Goal: Task Accomplishment & Management: Manage account settings

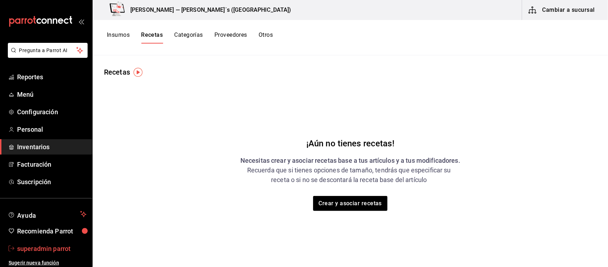
click at [42, 246] on span "superadmin parrot" at bounding box center [51, 248] width 69 height 10
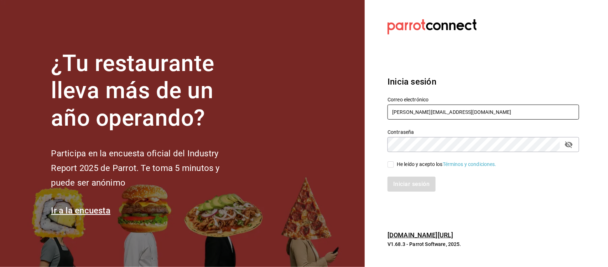
drag, startPoint x: 463, startPoint y: 109, endPoint x: 366, endPoint y: 106, distance: 97.0
click at [366, 106] on section "Datos incorrectos. Verifica que tu Correo o Contraseña estén bien escritos. Ini…" at bounding box center [481, 133] width 232 height 267
paste input "[EMAIL_ADDRESS][DOMAIN_NAME] Parr0tConnec7"
click at [473, 107] on input "[EMAIL_ADDRESS][DOMAIN_NAME] Parr0tConnec7" at bounding box center [484, 111] width 192 height 15
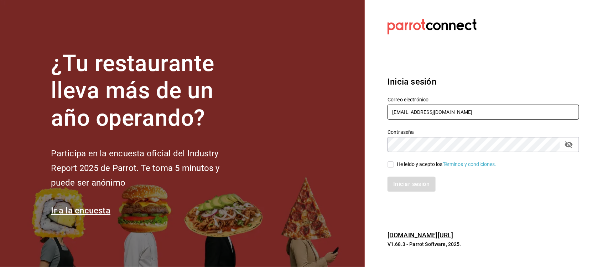
type input "[EMAIL_ADDRESS][DOMAIN_NAME]"
click at [378, 146] on section "Datos incorrectos. Verifica que tu Correo o Contraseña estén bien escritos. Ini…" at bounding box center [481, 133] width 232 height 267
click at [393, 162] on input "He leído y acepto los Términos y condiciones." at bounding box center [391, 164] width 6 height 6
checkbox input "true"
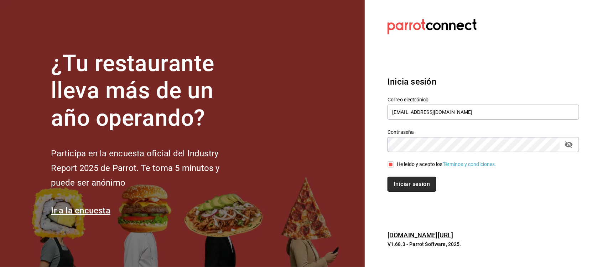
click at [395, 184] on button "Iniciar sesión" at bounding box center [412, 183] width 48 height 15
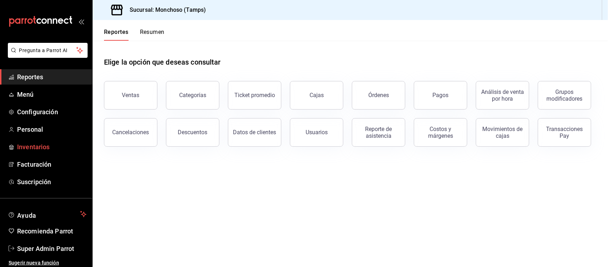
click at [21, 143] on span "Inventarios" at bounding box center [51, 147] width 69 height 10
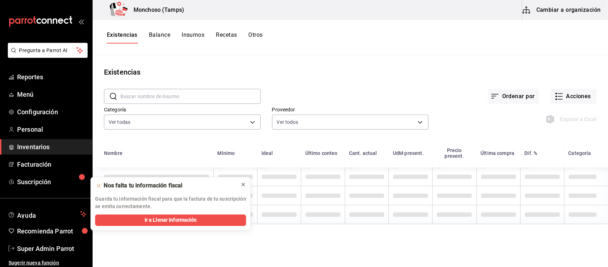
click at [241, 183] on icon at bounding box center [244, 184] width 6 height 6
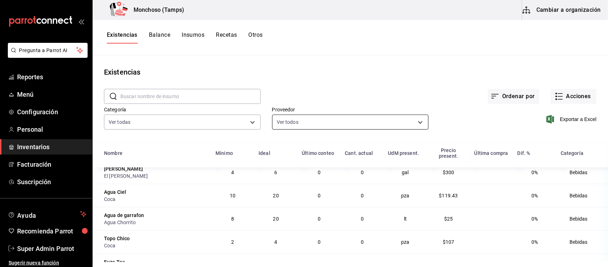
scroll to position [19, 0]
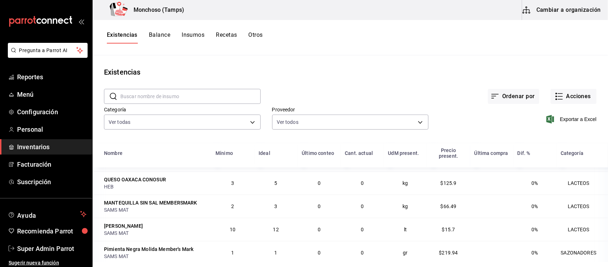
click at [255, 35] on button "Otros" at bounding box center [256, 37] width 14 height 12
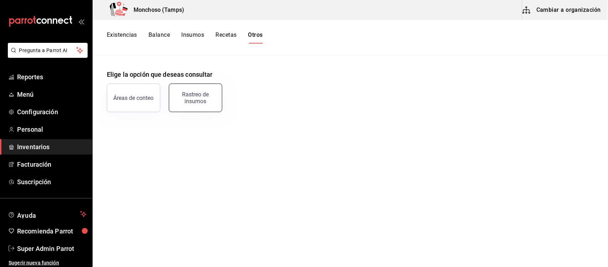
click at [200, 98] on div "Rastreo de insumos" at bounding box center [196, 98] width 44 height 14
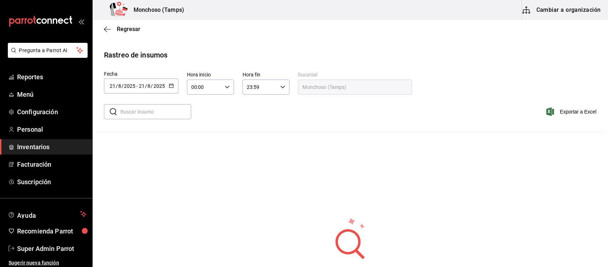
click at [170, 85] on \(Stroke\) "button" at bounding box center [171, 85] width 4 height 0
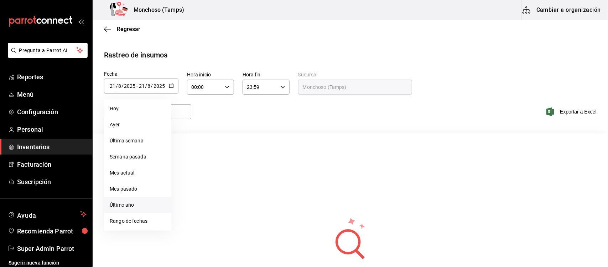
click at [134, 206] on li "Último año" at bounding box center [137, 205] width 67 height 16
type input "2025-01-01"
type input "1"
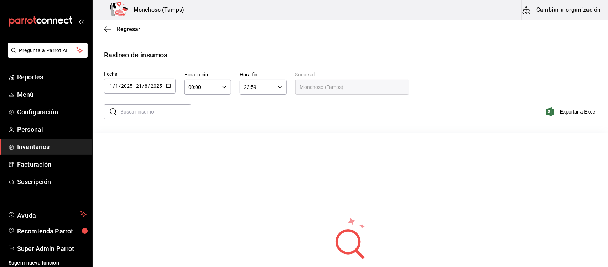
click at [164, 83] on div "2025-01-01 1 / 1 / 2025 - 2025-08-21 21 / 8 / 2025" at bounding box center [140, 85] width 72 height 15
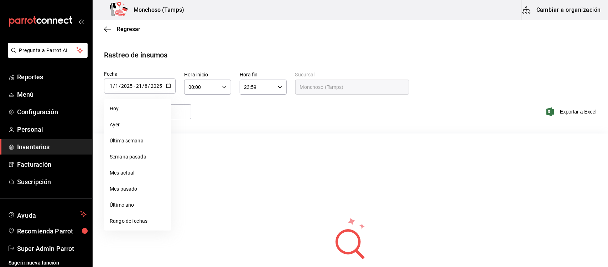
click at [276, 147] on div "No hay información que mostrar" at bounding box center [351, 246] width 516 height 226
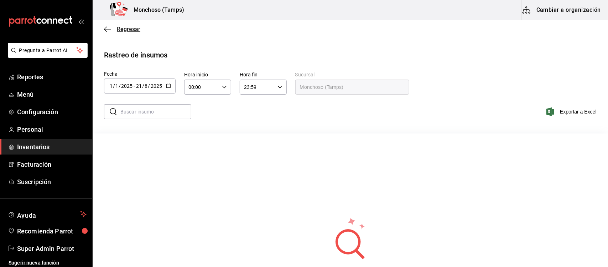
click at [106, 27] on icon "button" at bounding box center [105, 28] width 3 height 5
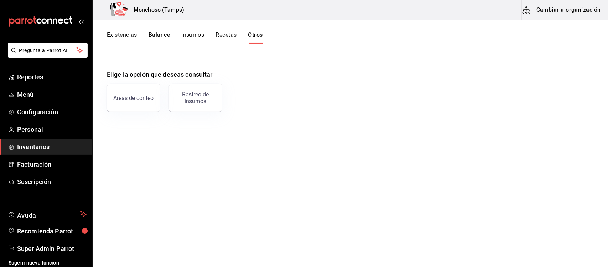
click at [229, 36] on button "Recetas" at bounding box center [226, 37] width 21 height 12
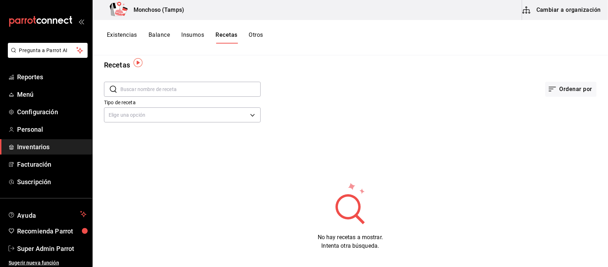
scroll to position [9, 0]
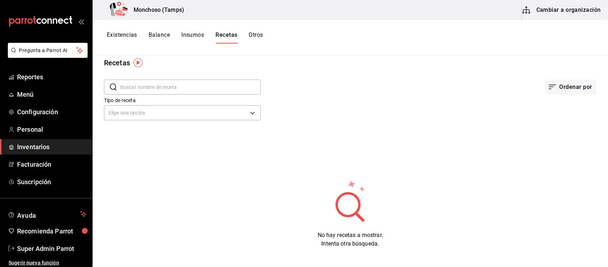
click at [555, 8] on button "Cambiar a organización" at bounding box center [562, 10] width 80 height 20
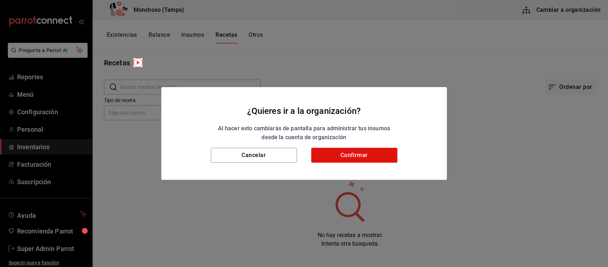
click at [385, 145] on h2 "¿Quieres ir a la organización? Al hacer esto cambiarás de pantalla para adminis…" at bounding box center [304, 117] width 286 height 61
click at [382, 155] on button "Confirmar" at bounding box center [355, 155] width 86 height 15
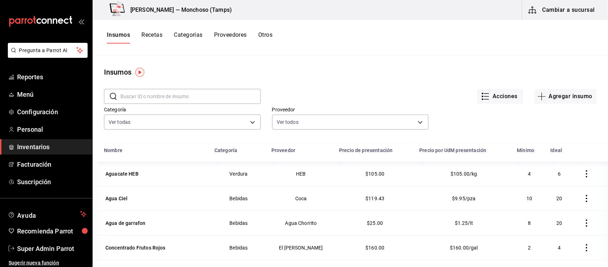
click at [152, 32] on button "Recetas" at bounding box center [151, 37] width 21 height 12
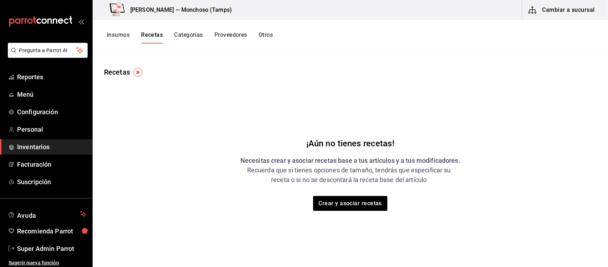
click at [190, 37] on button "Categorías" at bounding box center [188, 37] width 29 height 12
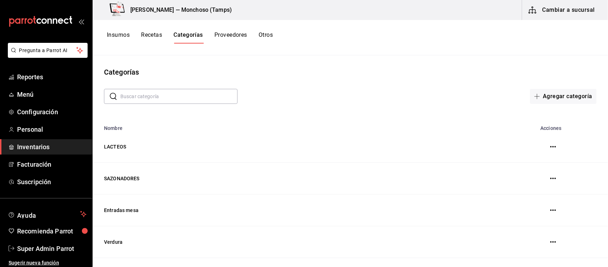
click at [236, 36] on button "Proveedores" at bounding box center [231, 37] width 33 height 12
click at [266, 34] on button "Otros" at bounding box center [267, 37] width 14 height 12
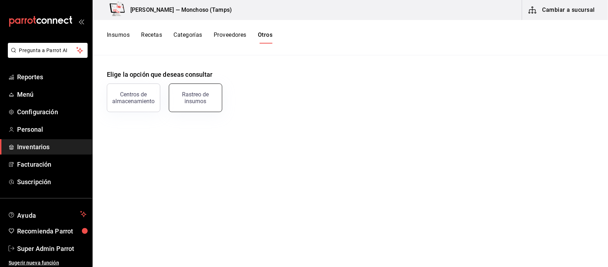
click at [216, 98] on button "Rastreo de insumos" at bounding box center [195, 97] width 53 height 29
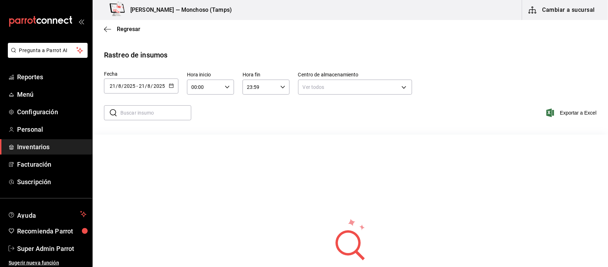
click at [176, 84] on div "2025-08-21 21 / 8 / 2025 - 2025-08-21 21 / 8 / 2025" at bounding box center [141, 85] width 74 height 15
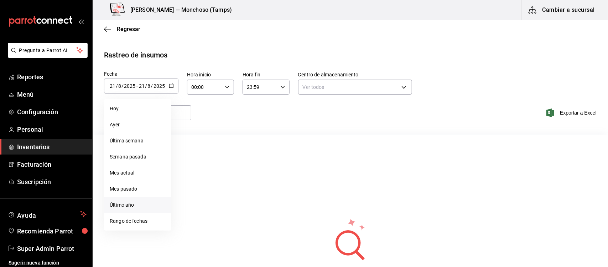
click at [131, 204] on li "Último año" at bounding box center [137, 205] width 67 height 16
type input "2025-01-01"
type input "1"
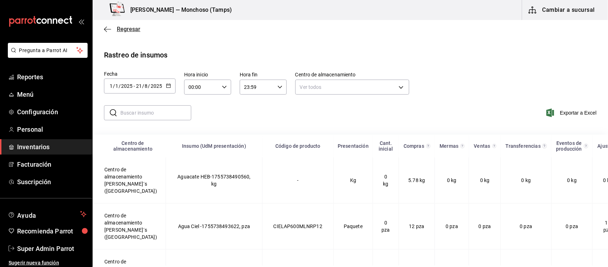
click at [133, 30] on span "Regresar" at bounding box center [129, 29] width 24 height 7
